Goal: Communication & Community: Connect with others

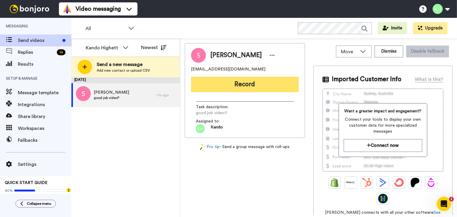
click at [222, 90] on button "Record" at bounding box center [245, 84] width 108 height 15
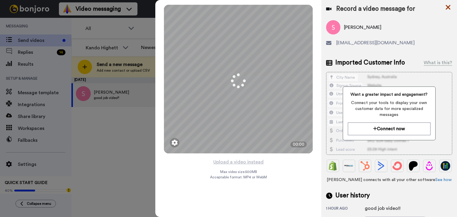
click at [450, 10] on icon at bounding box center [448, 7] width 6 height 7
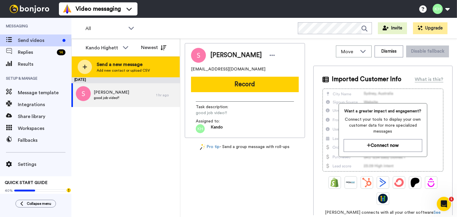
click at [127, 66] on span "Send a new message" at bounding box center [123, 64] width 53 height 7
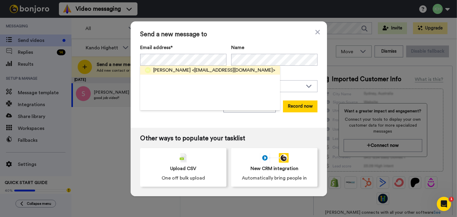
click at [192, 67] on span "<[EMAIL_ADDRESS][DOMAIN_NAME]>" at bounding box center [233, 70] width 83 height 7
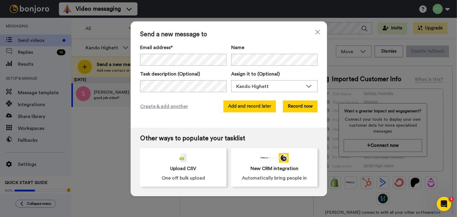
click at [241, 103] on button "Add and record later" at bounding box center [249, 107] width 52 height 12
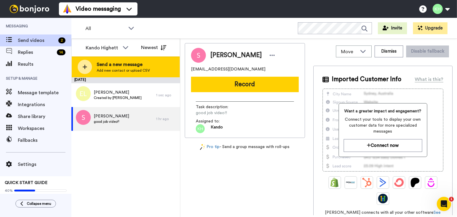
click at [102, 62] on span "Send a new message" at bounding box center [123, 64] width 53 height 7
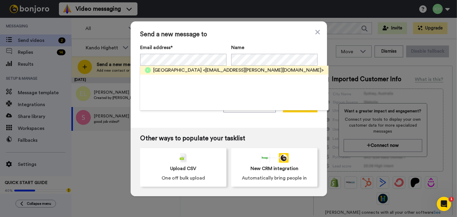
click at [203, 69] on span "<[EMAIL_ADDRESS][PERSON_NAME][DOMAIN_NAME]>" at bounding box center [263, 70] width 121 height 7
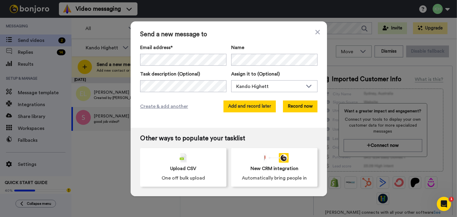
click at [248, 105] on button "Add and record later" at bounding box center [249, 107] width 52 height 12
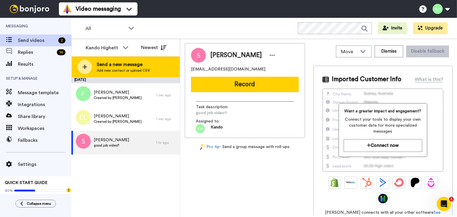
click at [124, 61] on span "Send a new message" at bounding box center [123, 64] width 53 height 7
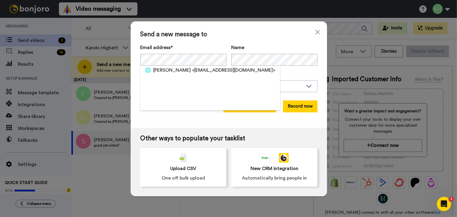
click at [268, 109] on button "Add and record later" at bounding box center [249, 107] width 52 height 12
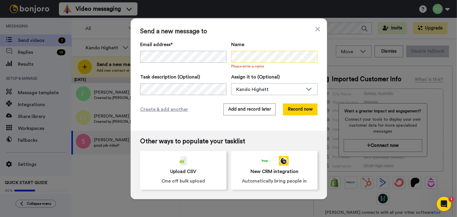
click at [117, 54] on div "Send a new message to Email address* [PERSON_NAME] <[EMAIL_ADDRESS][DOMAIN_NAME…" at bounding box center [228, 108] width 457 height 217
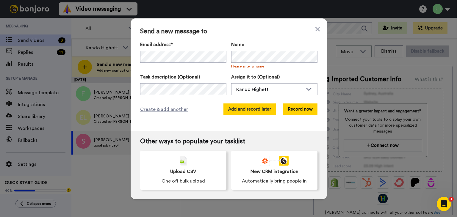
click at [253, 106] on button "Add and record later" at bounding box center [249, 110] width 52 height 12
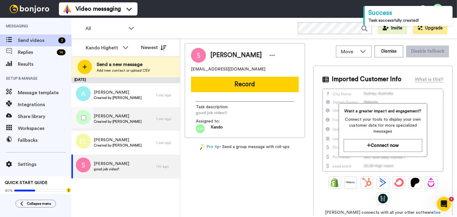
click at [126, 118] on span "[PERSON_NAME]" at bounding box center [118, 116] width 48 height 6
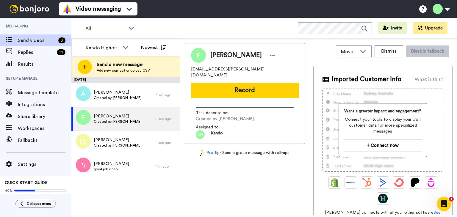
click at [229, 69] on span "[EMAIL_ADDRESS][PERSON_NAME][DOMAIN_NAME]" at bounding box center [245, 72] width 108 height 12
copy span "[EMAIL_ADDRESS][PERSON_NAME][DOMAIN_NAME]"
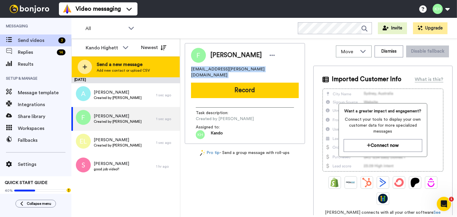
click at [132, 68] on span "Add new contact or upload CSV" at bounding box center [123, 70] width 53 height 5
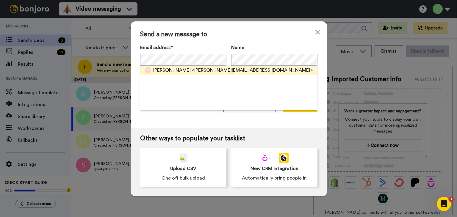
click at [182, 68] on span "[PERSON_NAME]" at bounding box center [171, 70] width 37 height 7
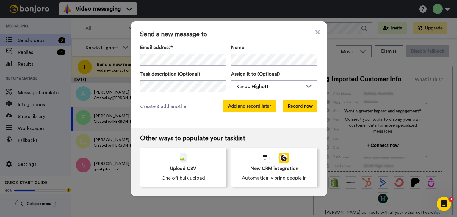
click at [250, 104] on button "Add and record later" at bounding box center [249, 107] width 52 height 12
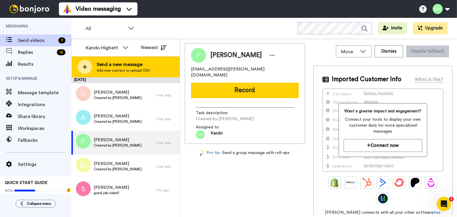
click at [127, 60] on div "Send a new message Add new contact or upload CSV" at bounding box center [126, 67] width 108 height 21
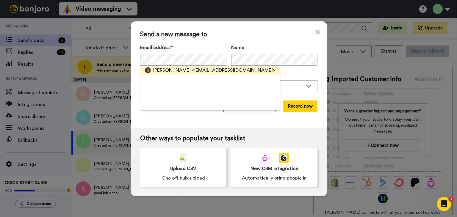
click at [186, 70] on span "[PERSON_NAME]" at bounding box center [171, 70] width 37 height 7
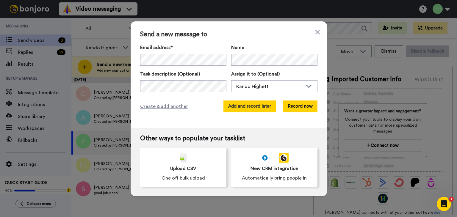
click at [253, 101] on button "Add and record later" at bounding box center [249, 107] width 52 height 12
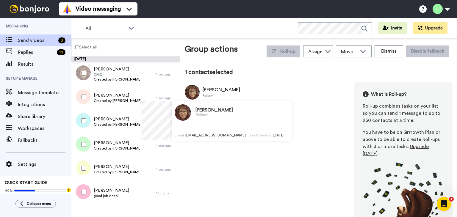
click at [191, 91] on img at bounding box center [192, 92] width 15 height 15
click at [301, 129] on div "[PERSON_NAME] What is Roll-up? Roll-up combines tasks on your list so you can s…" at bounding box center [319, 157] width 268 height 151
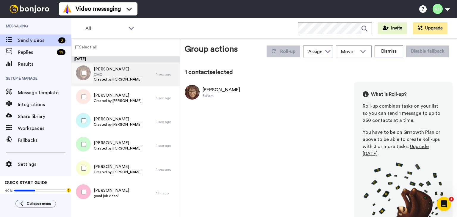
click at [100, 74] on span "CMO" at bounding box center [118, 74] width 48 height 5
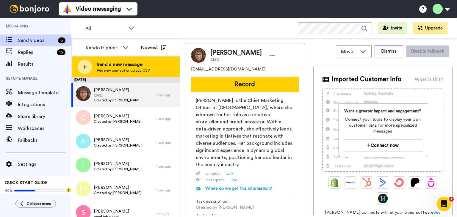
click at [118, 62] on span "Send a new message" at bounding box center [123, 64] width 53 height 7
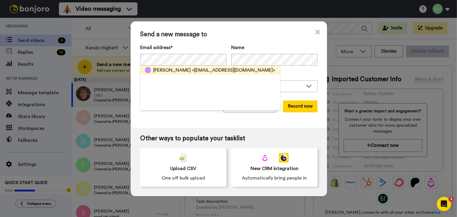
click at [218, 70] on span "<[EMAIL_ADDRESS][DOMAIN_NAME]>" at bounding box center [233, 70] width 83 height 7
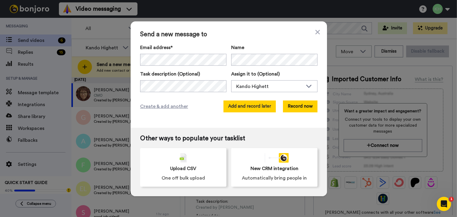
click at [247, 104] on button "Add and record later" at bounding box center [249, 107] width 52 height 12
